Goal: Navigation & Orientation: Find specific page/section

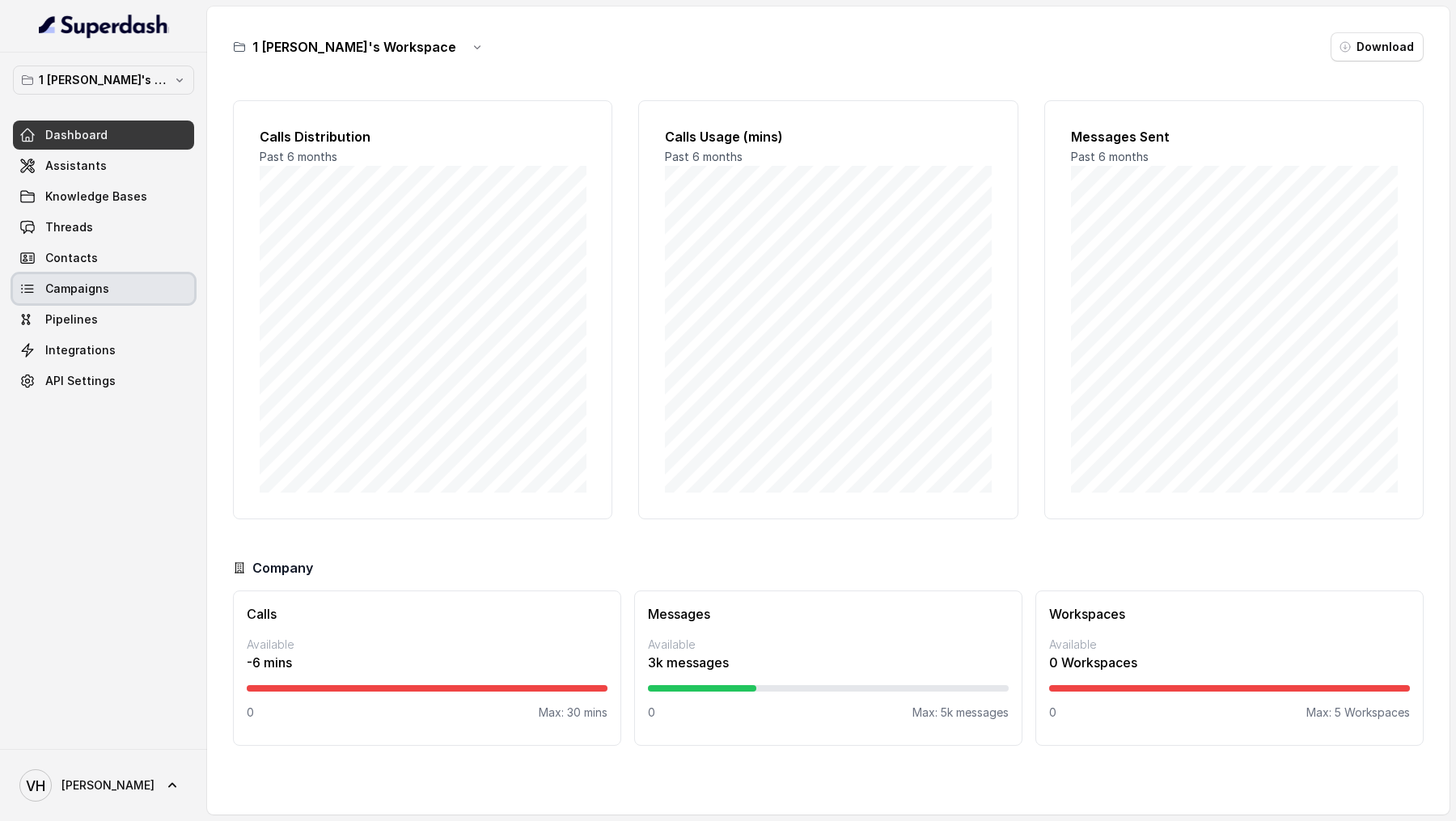
click at [105, 287] on span "Campaigns" at bounding box center [77, 288] width 64 height 16
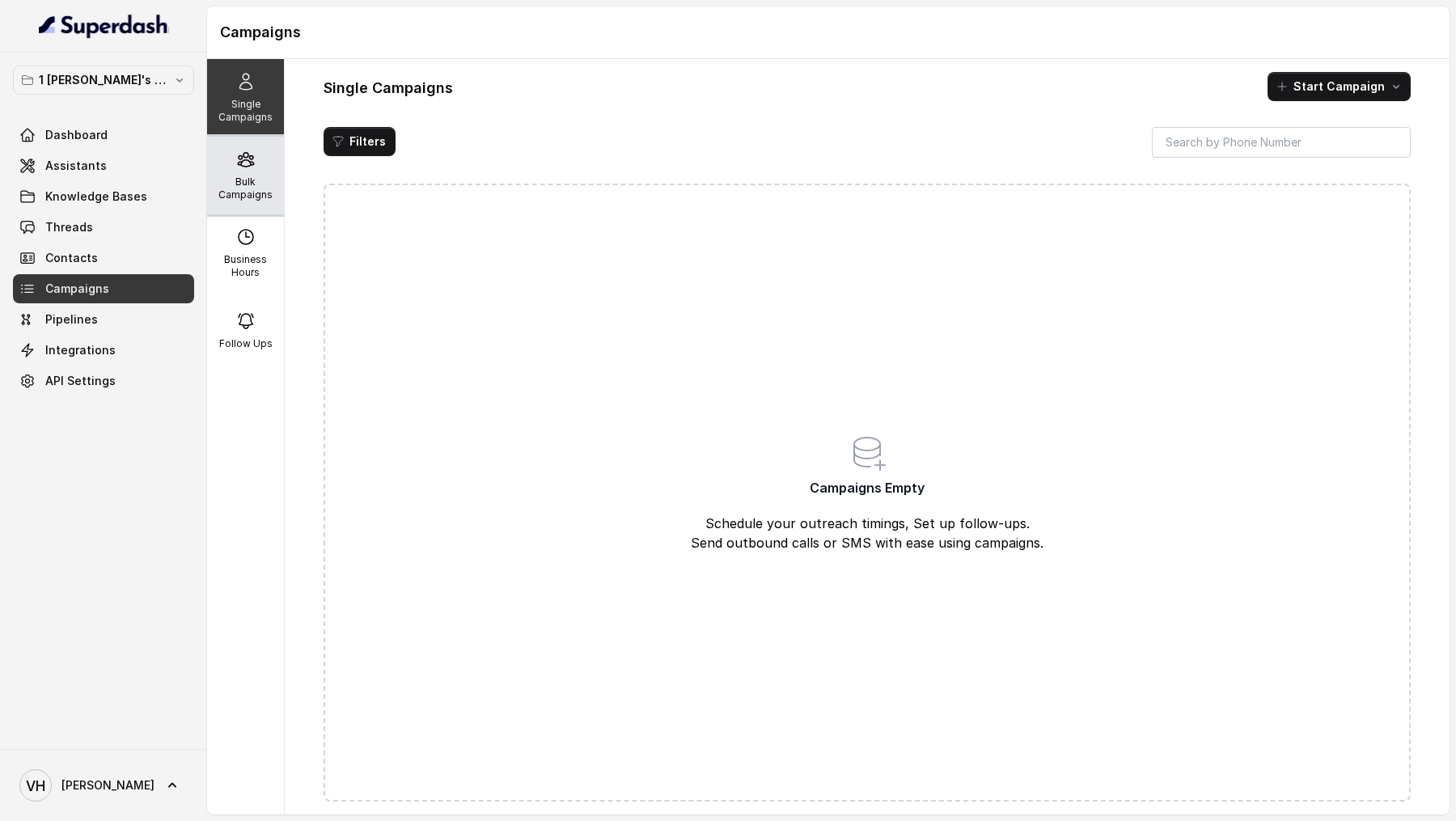
click at [259, 164] on div "Bulk Campaigns" at bounding box center [246, 175] width 77 height 78
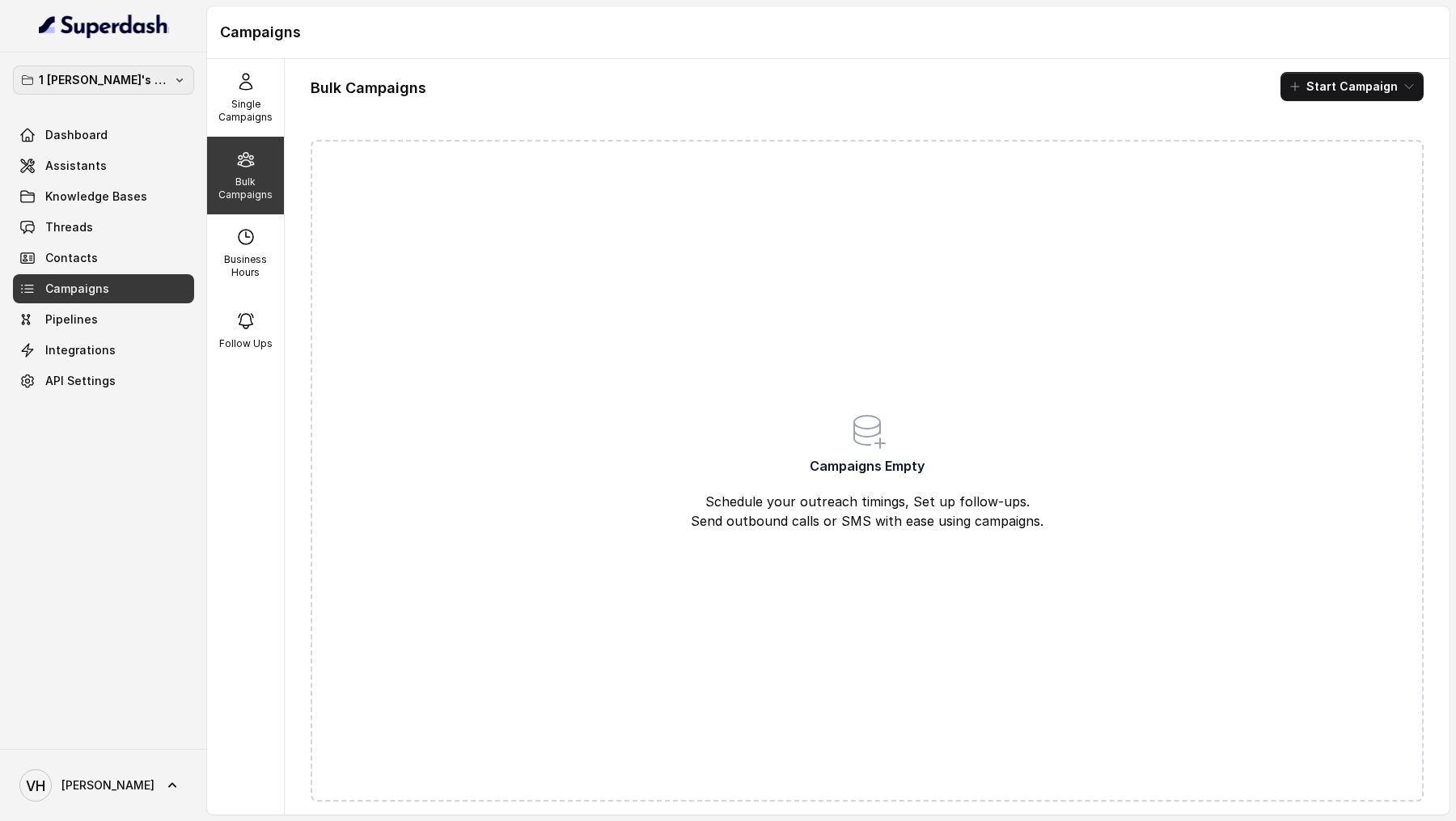
click at [68, 78] on p "1 [PERSON_NAME]'s Workspace" at bounding box center [103, 80] width 129 height 20
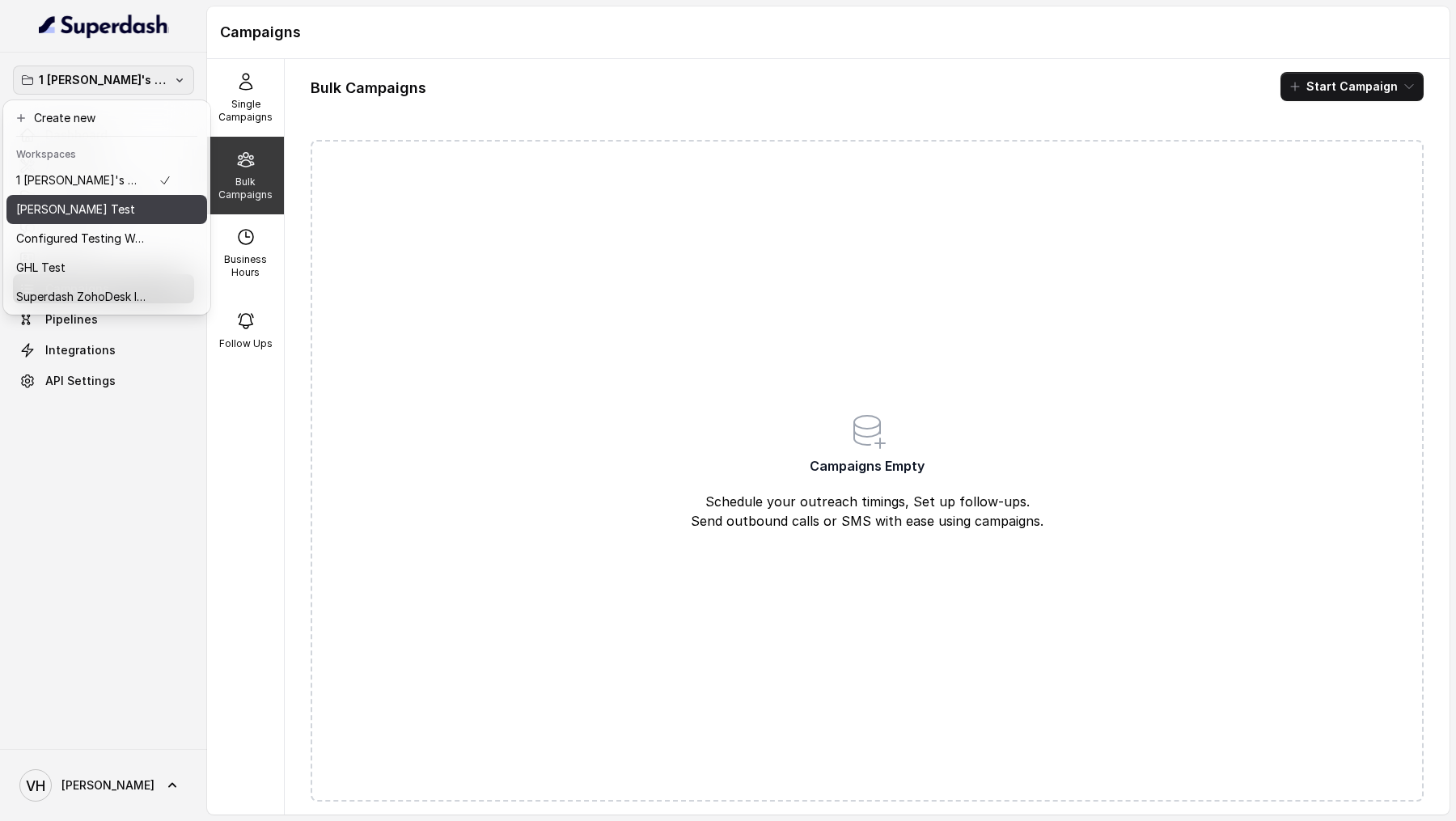
click at [93, 203] on div "[PERSON_NAME] Test" at bounding box center [94, 209] width 156 height 20
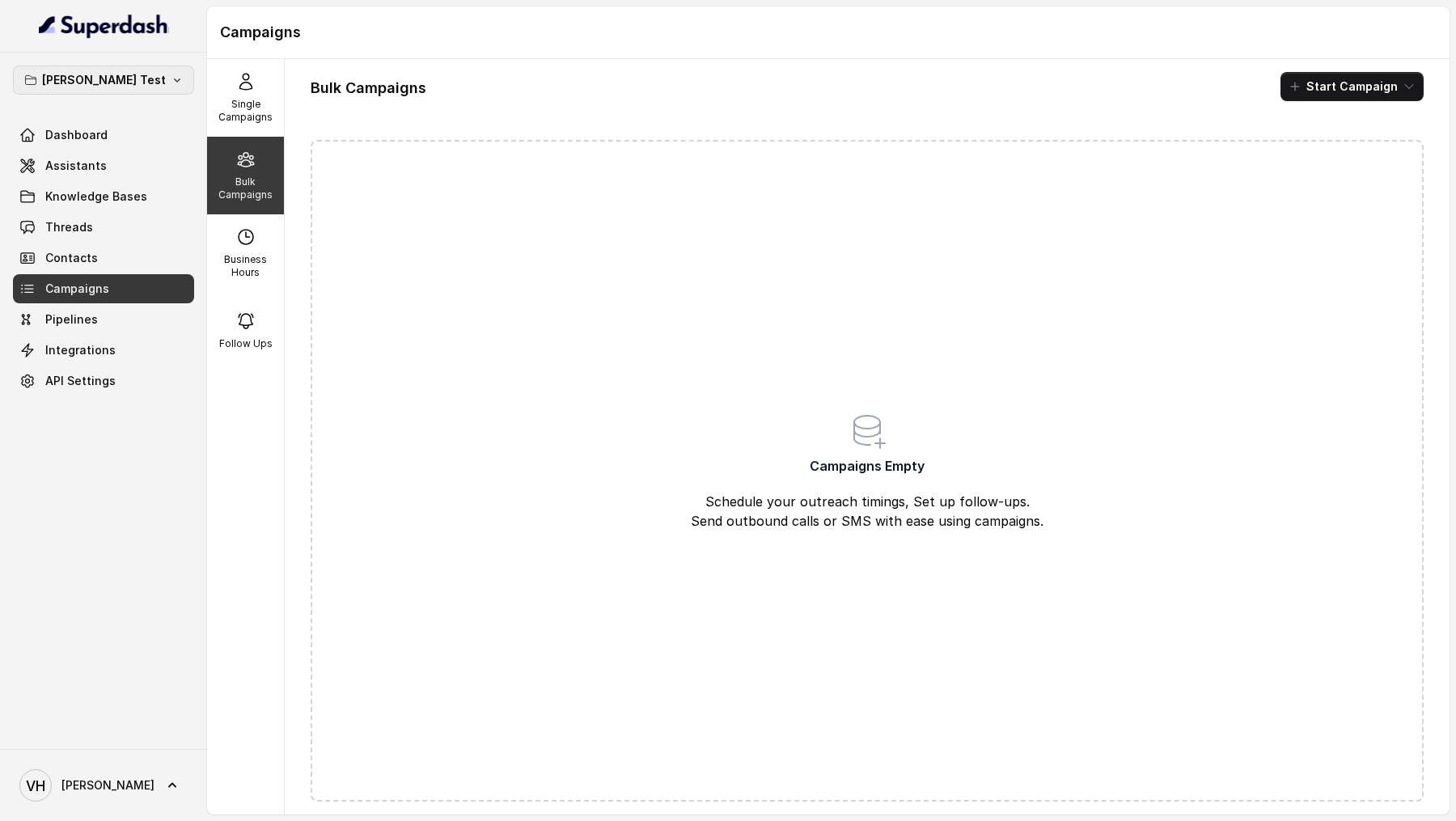
click at [171, 78] on icon "button" at bounding box center [177, 80] width 13 height 13
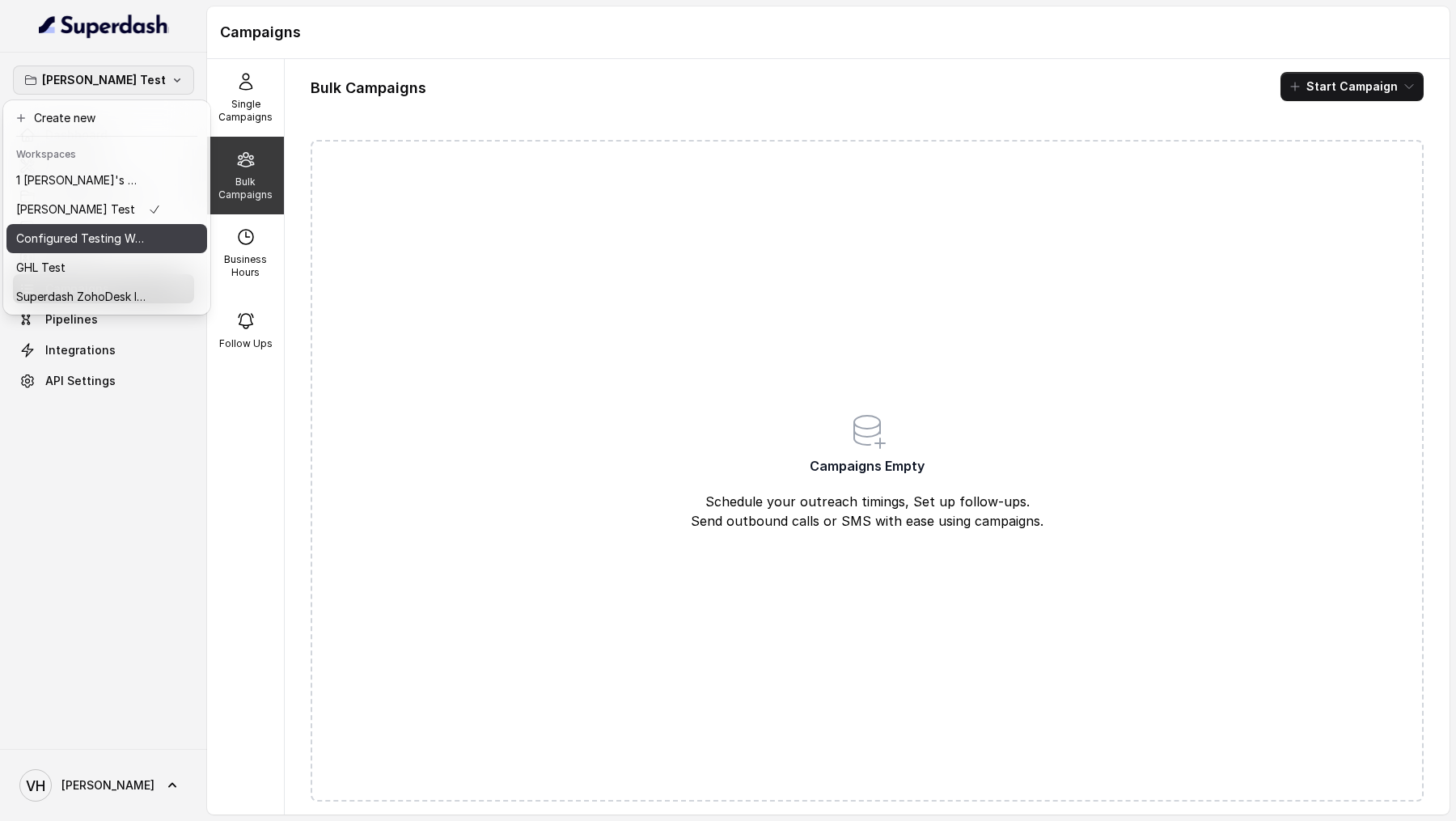
click at [128, 239] on p "Configured Testing Workspace" at bounding box center [81, 238] width 129 height 20
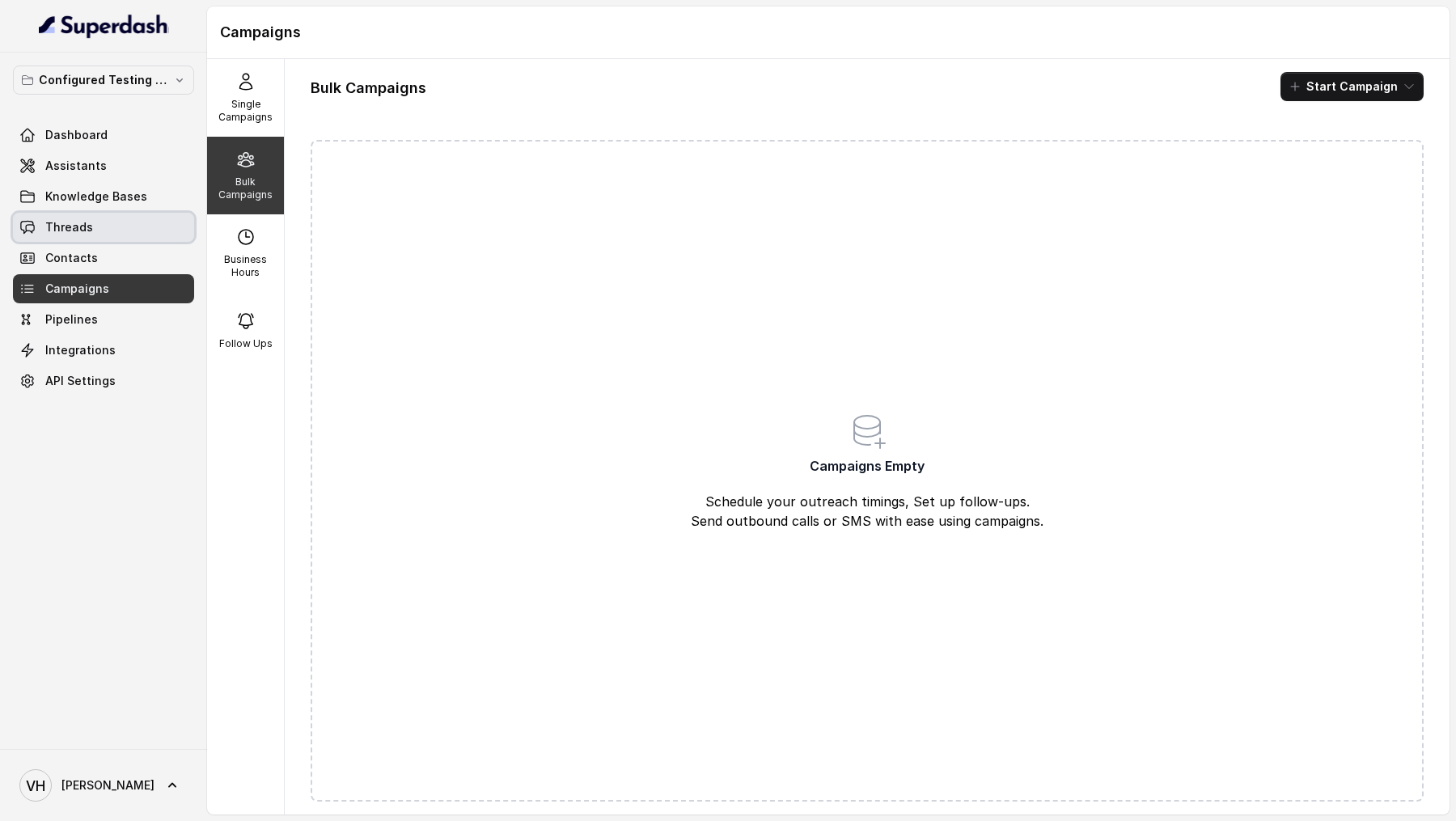
click at [119, 220] on link "Threads" at bounding box center [103, 227] width 181 height 29
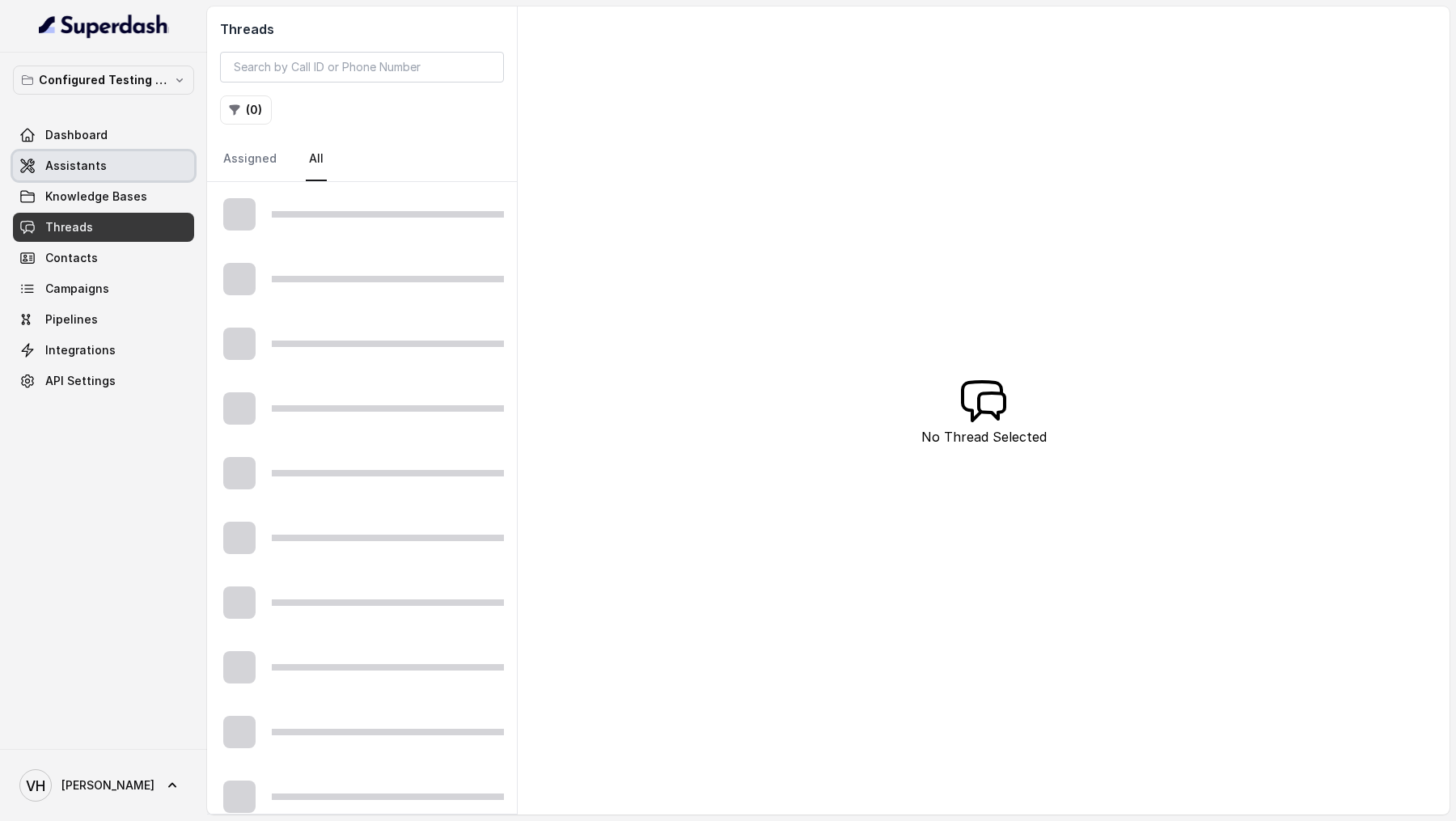
click at [127, 170] on link "Assistants" at bounding box center [103, 165] width 181 height 29
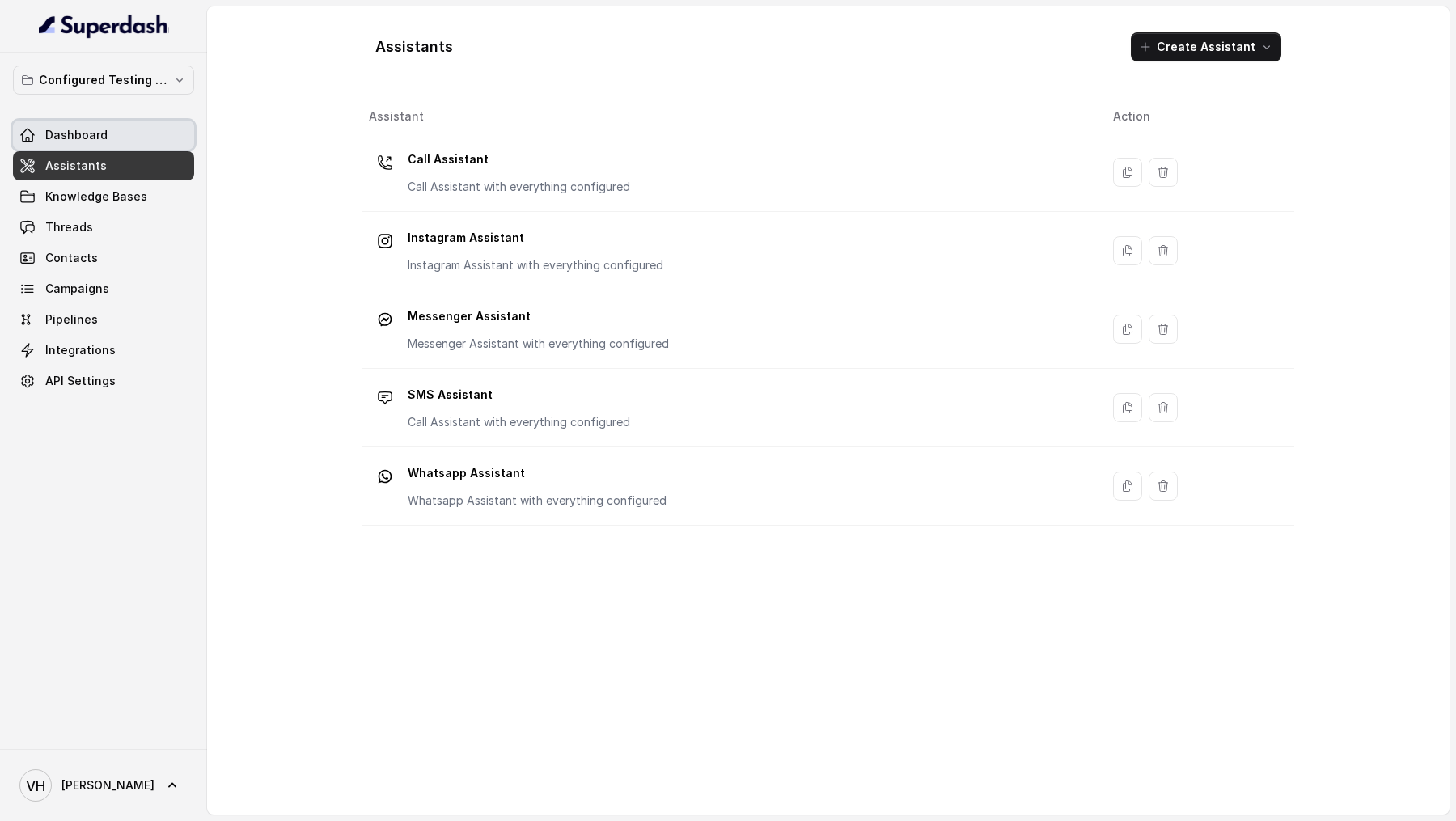
click at [87, 121] on link "Dashboard" at bounding box center [103, 135] width 181 height 29
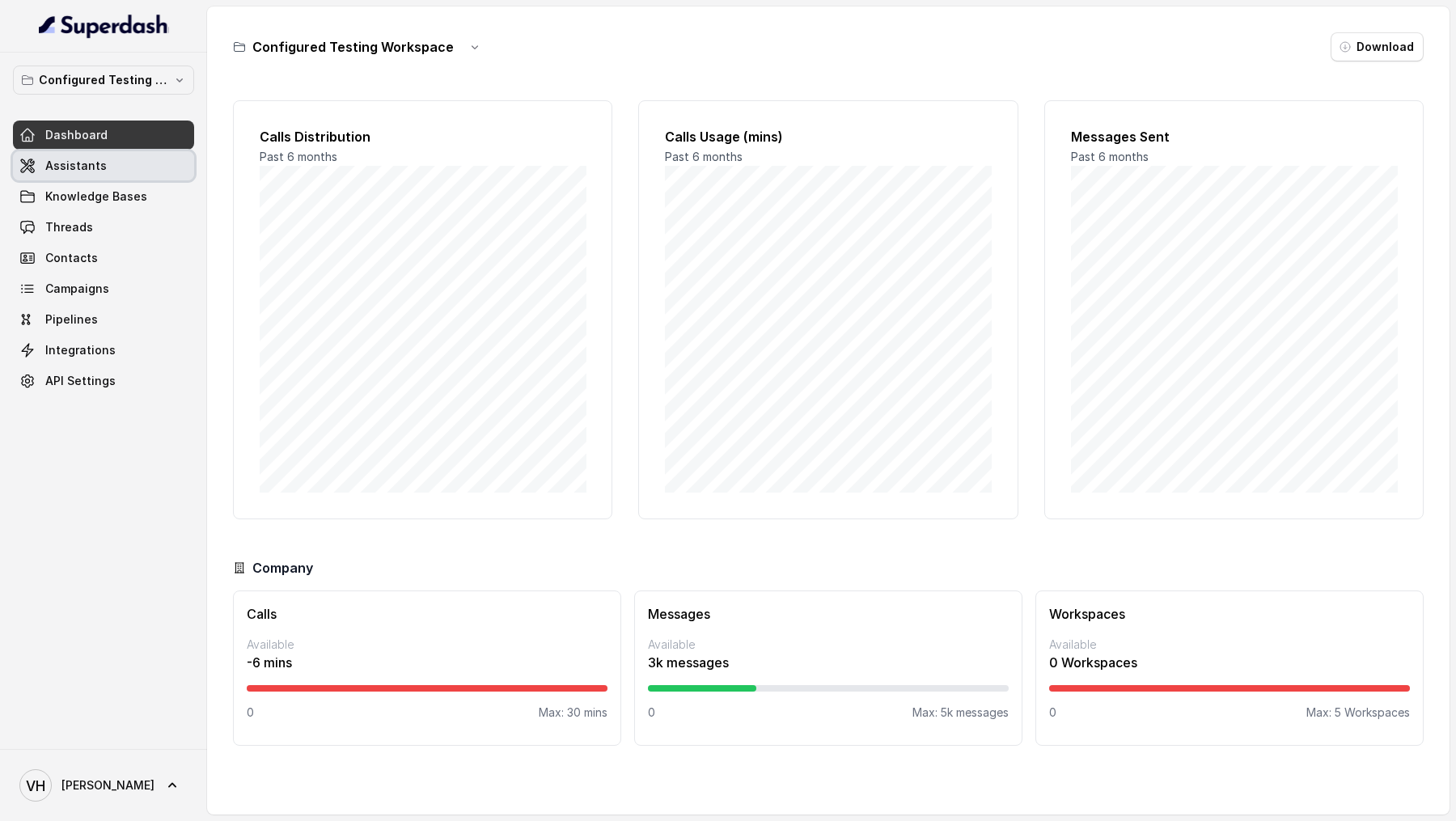
click at [121, 156] on link "Assistants" at bounding box center [103, 165] width 181 height 29
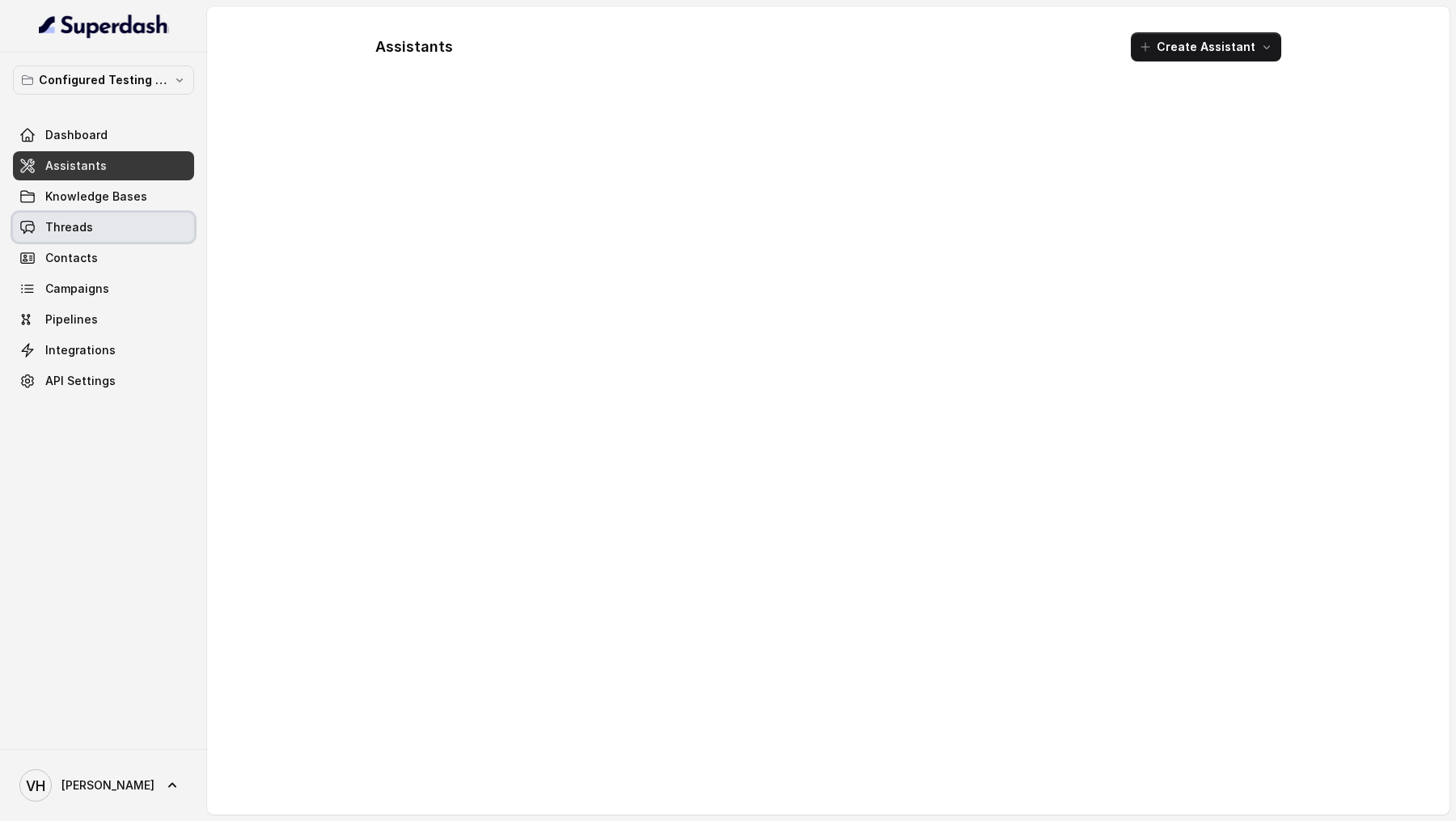
click at [98, 224] on link "Threads" at bounding box center [103, 227] width 181 height 29
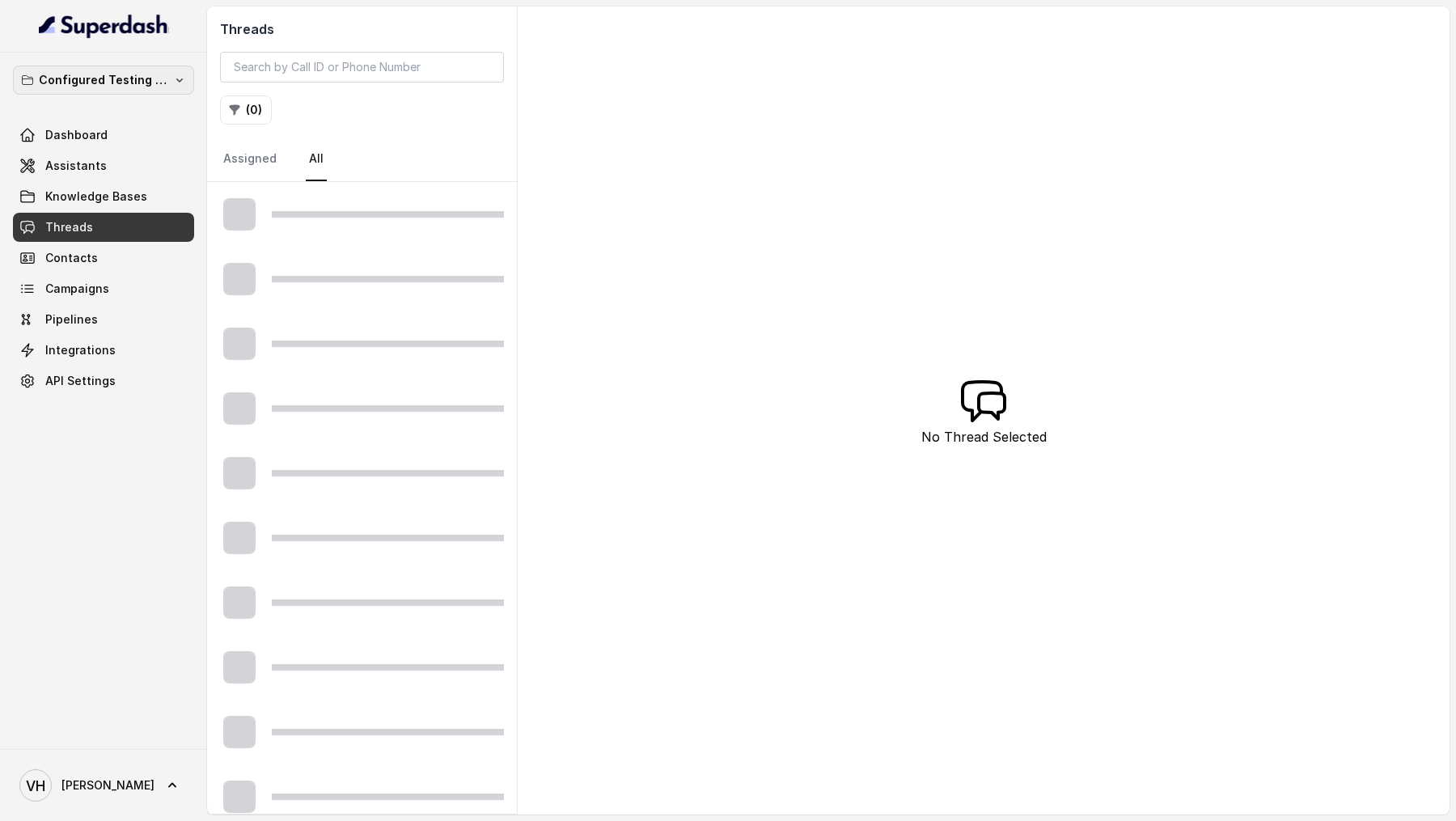
click at [140, 86] on p "Configured Testing Workspace" at bounding box center [103, 80] width 129 height 20
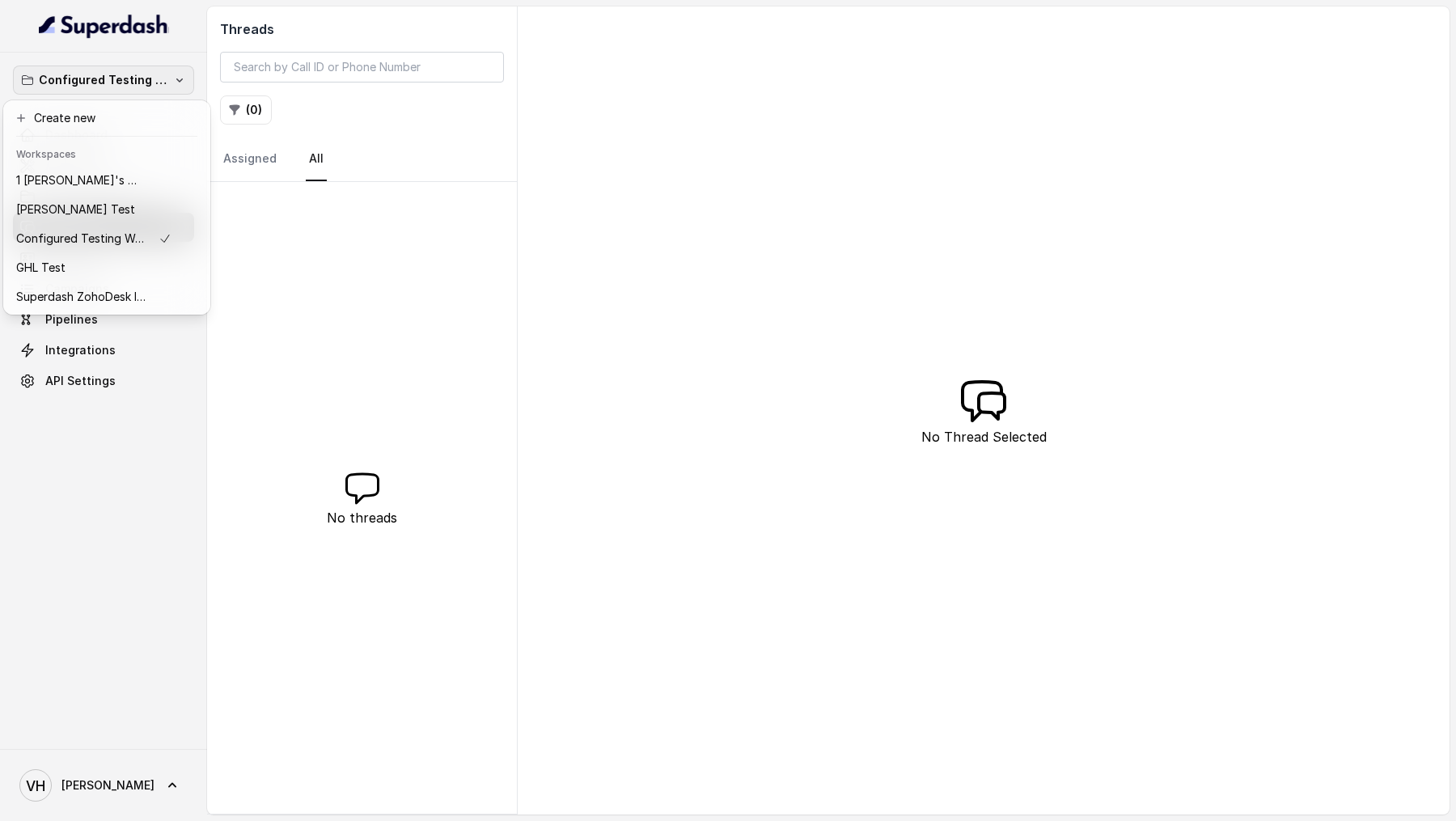
click at [326, 315] on div "Configured Testing Workspace Dashboard Assistants Knowledge Bases Threads Conta…" at bounding box center [728, 410] width 1456 height 821
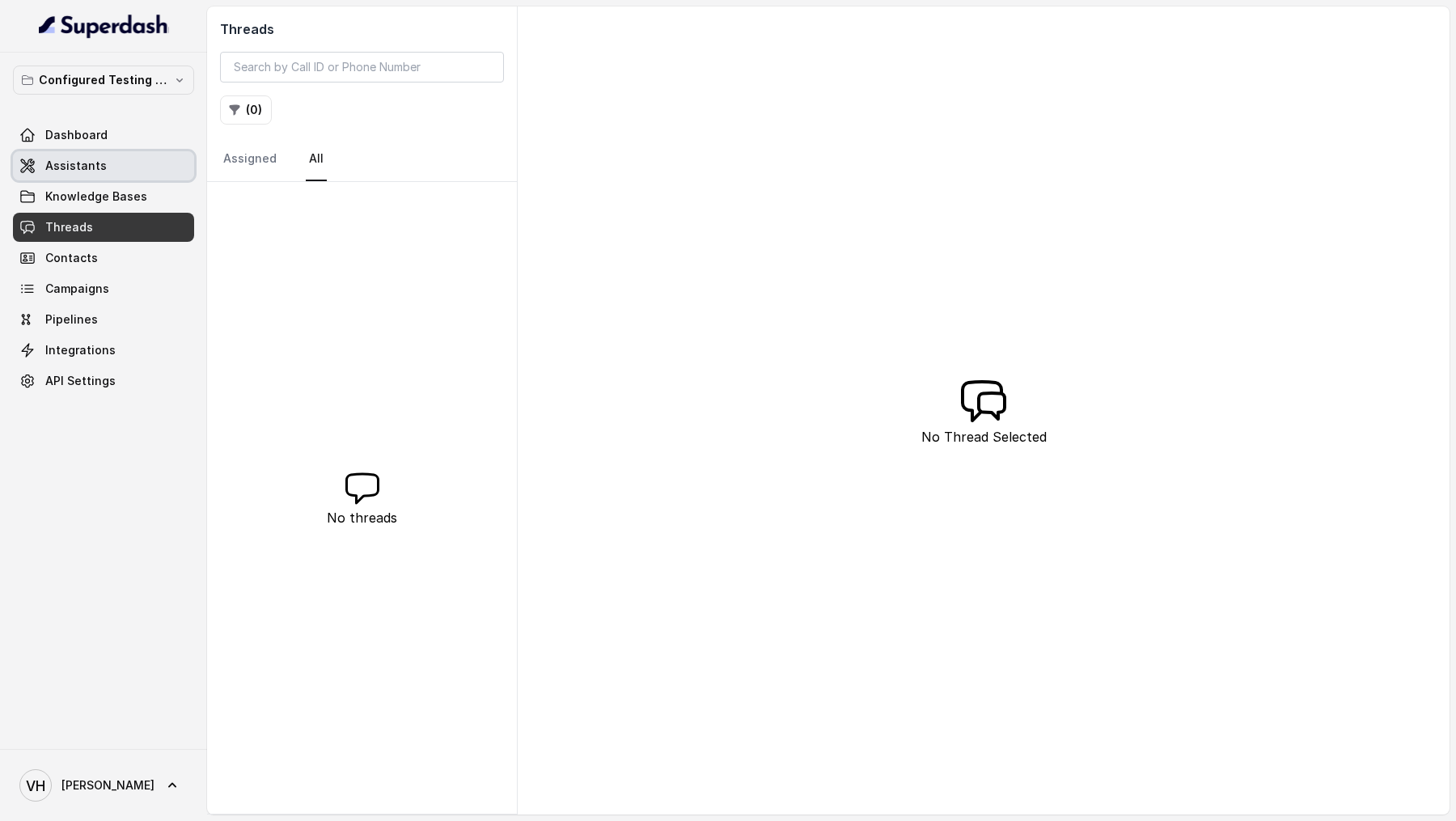
click at [122, 160] on link "Assistants" at bounding box center [103, 165] width 181 height 29
